Goal: Task Accomplishment & Management: Manage account settings

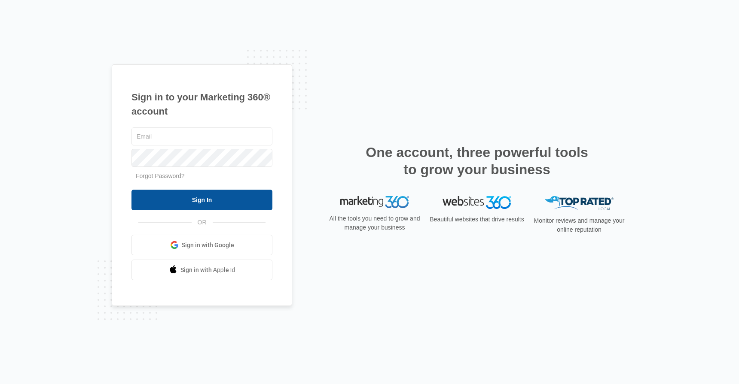
type input "[PERSON_NAME][EMAIL_ADDRESS][PERSON_NAME][DOMAIN_NAME]"
click at [193, 199] on input "Sign In" at bounding box center [201, 200] width 141 height 21
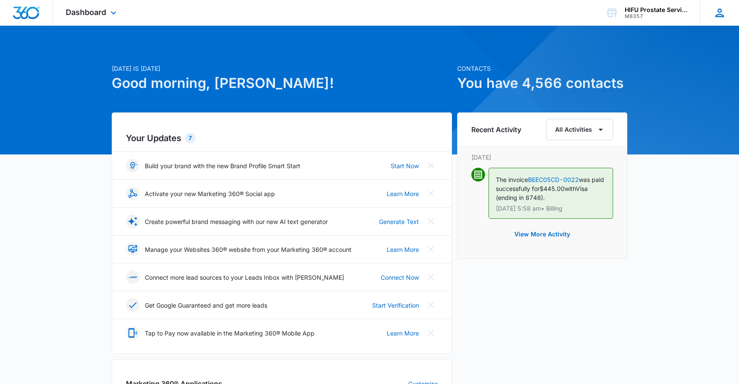
click at [719, 13] on icon at bounding box center [719, 12] width 13 height 13
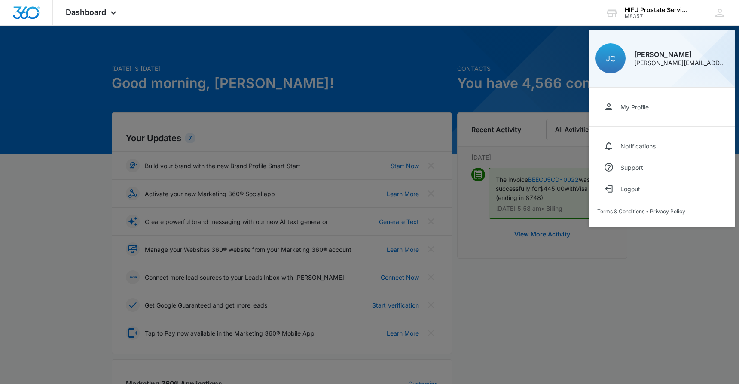
click at [639, 107] on div "My Profile" at bounding box center [634, 107] width 28 height 7
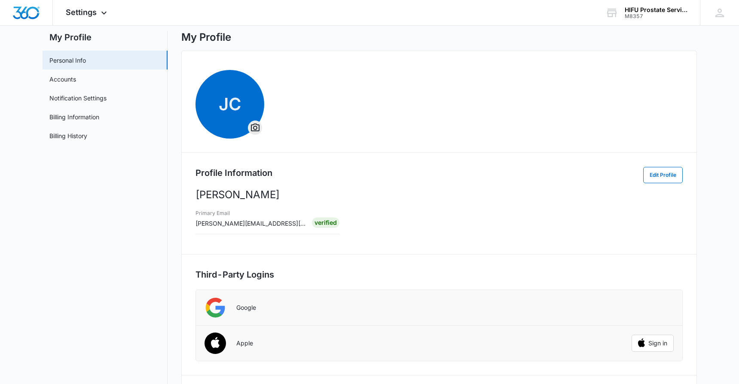
scroll to position [2, 0]
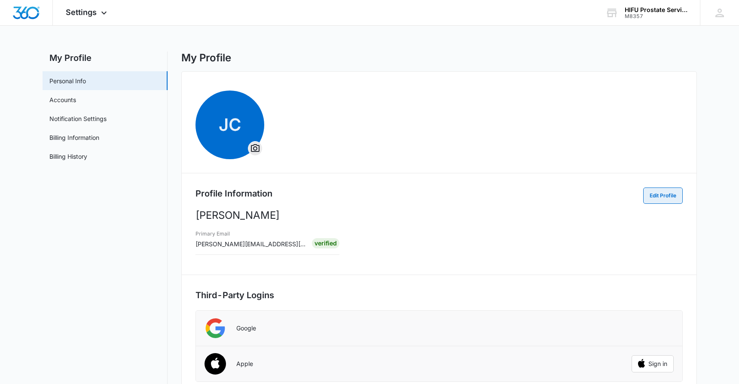
click at [666, 191] on button "Edit Profile" at bounding box center [663, 196] width 40 height 16
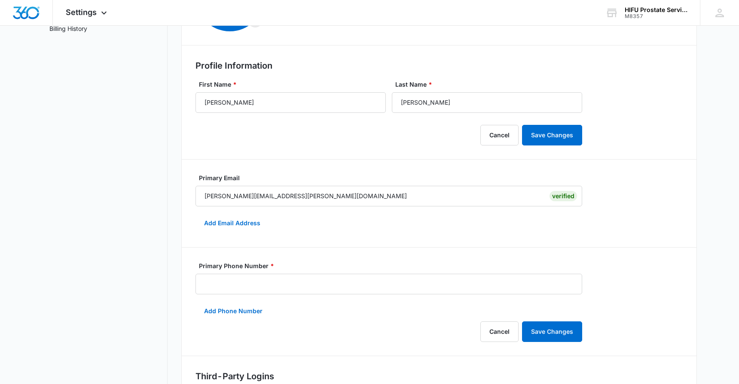
scroll to position [0, 0]
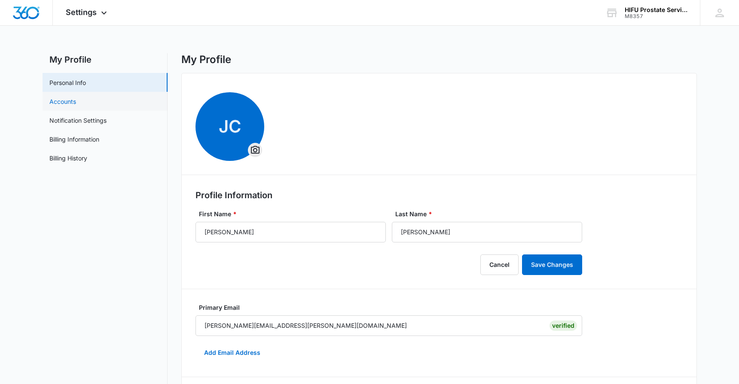
click at [63, 102] on link "Accounts" at bounding box center [62, 101] width 27 height 9
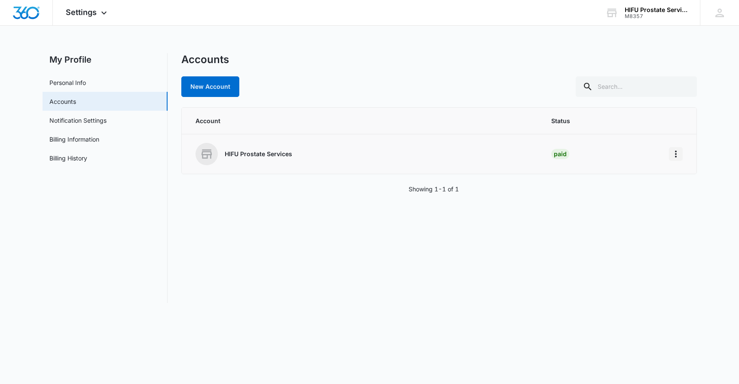
click at [674, 155] on icon "Home" at bounding box center [675, 154] width 10 height 10
click at [274, 151] on p "HIFU Prostate Services" at bounding box center [258, 154] width 67 height 9
click at [95, 118] on link "Notification Settings" at bounding box center [77, 120] width 57 height 9
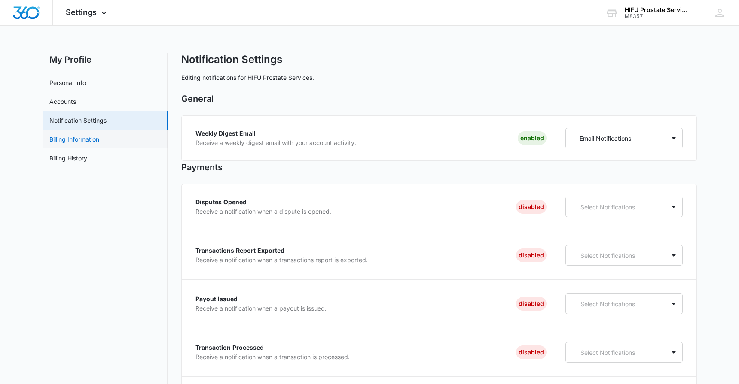
click at [85, 140] on link "Billing Information" at bounding box center [74, 139] width 50 height 9
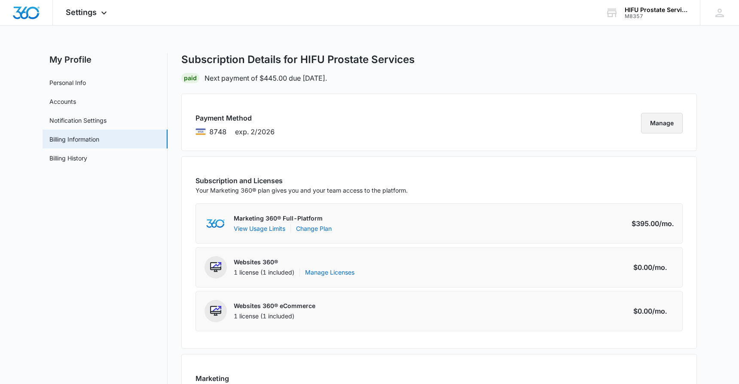
click at [660, 129] on button "Manage" at bounding box center [662, 123] width 42 height 21
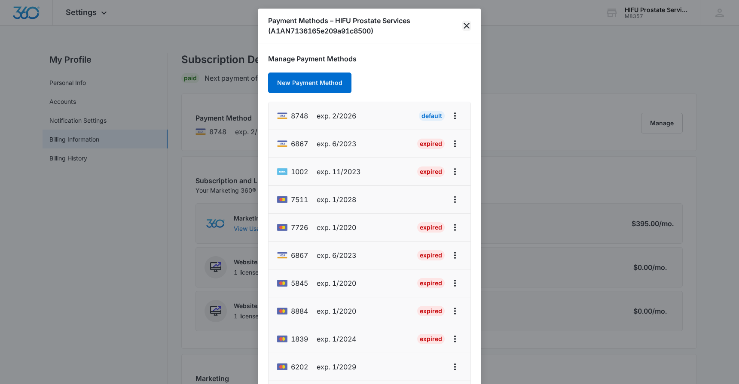
click at [468, 25] on icon "close" at bounding box center [466, 26] width 10 height 10
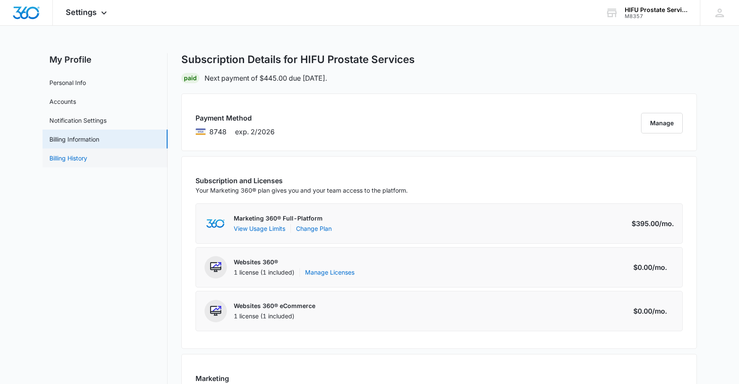
click at [69, 157] on link "Billing History" at bounding box center [68, 158] width 38 height 9
